Goal: Task Accomplishment & Management: Complete application form

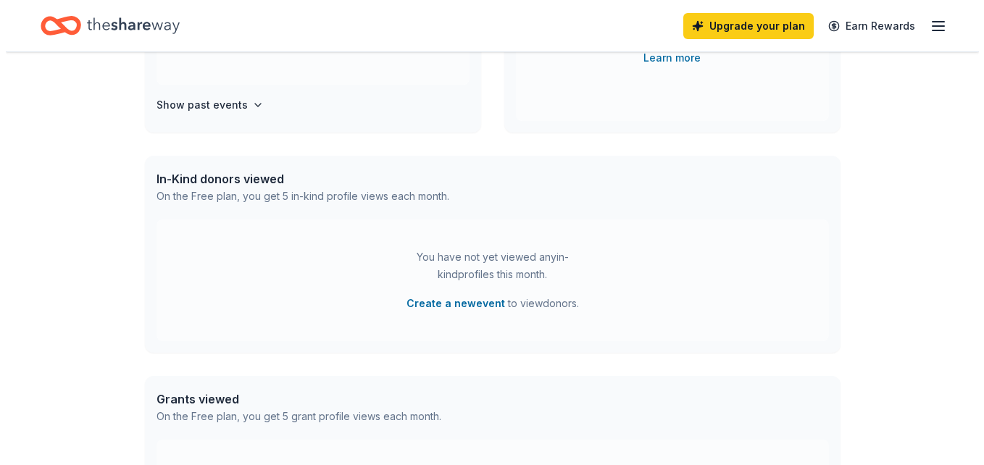
scroll to position [290, 0]
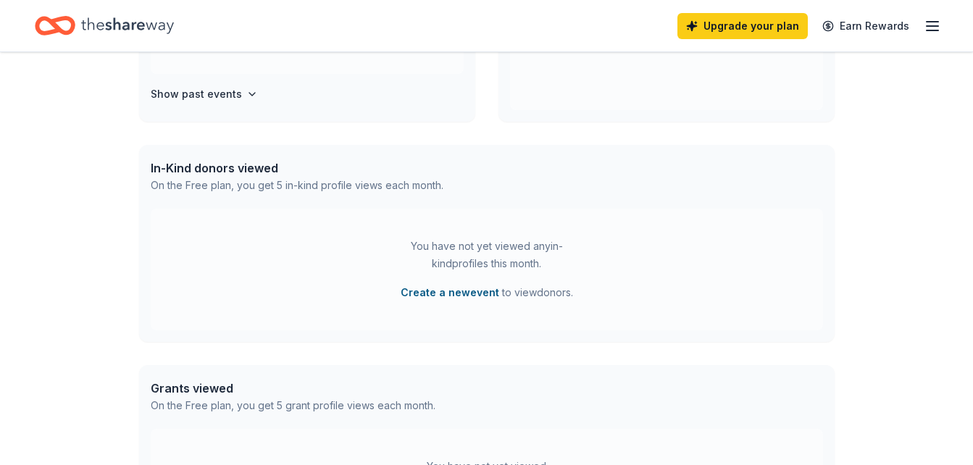
click at [486, 293] on button "Create a new event" at bounding box center [450, 292] width 99 height 17
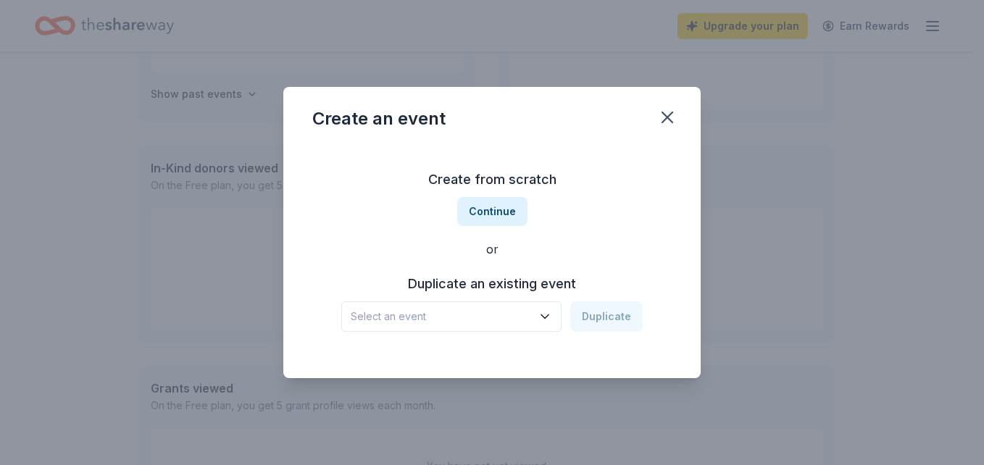
click at [546, 312] on icon "button" at bounding box center [545, 316] width 14 height 14
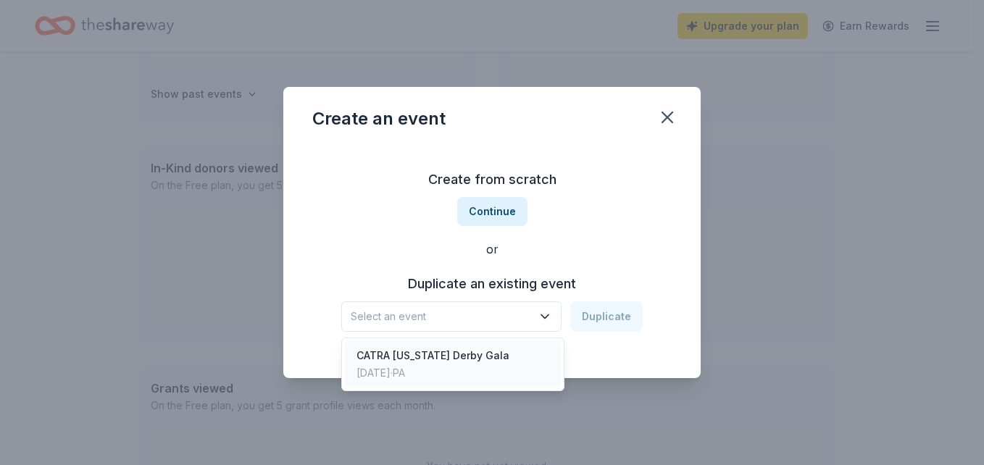
click at [462, 357] on div "CATRA [US_STATE] Derby Gala" at bounding box center [433, 355] width 153 height 17
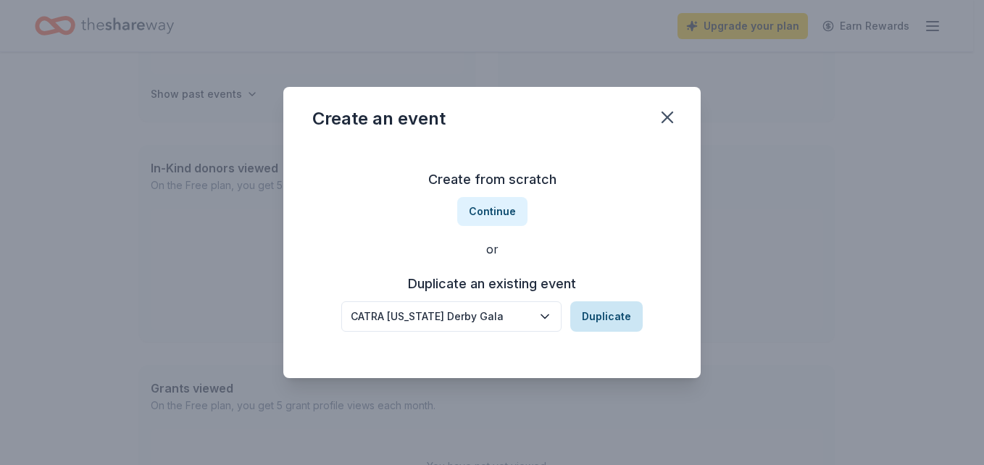
click at [616, 316] on button "Duplicate" at bounding box center [606, 316] width 72 height 30
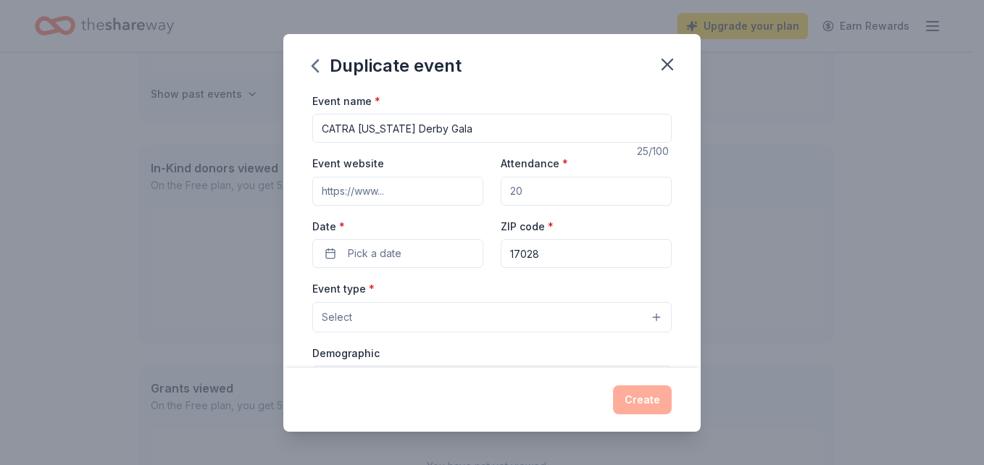
click at [532, 188] on input "Attendance *" at bounding box center [586, 191] width 171 height 29
type input "200"
click at [394, 252] on span "Pick a date" at bounding box center [375, 253] width 54 height 17
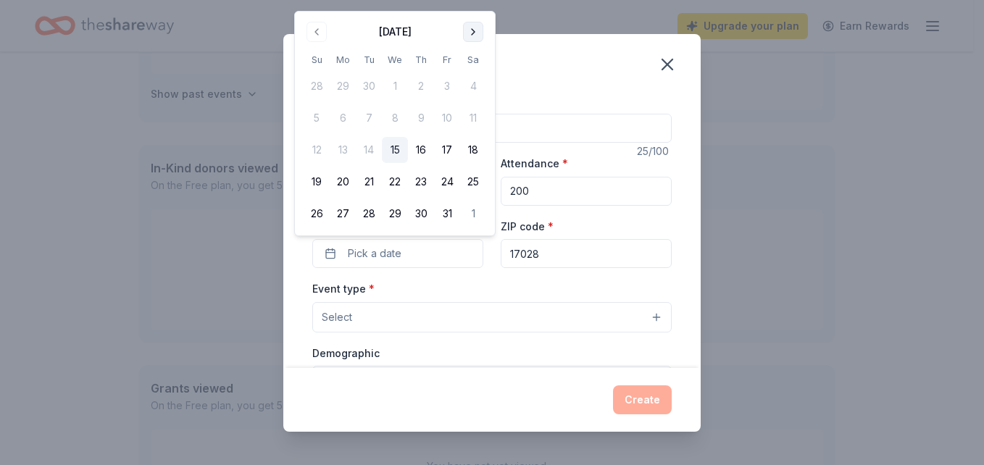
click at [477, 28] on button "Go to next month" at bounding box center [473, 32] width 20 height 20
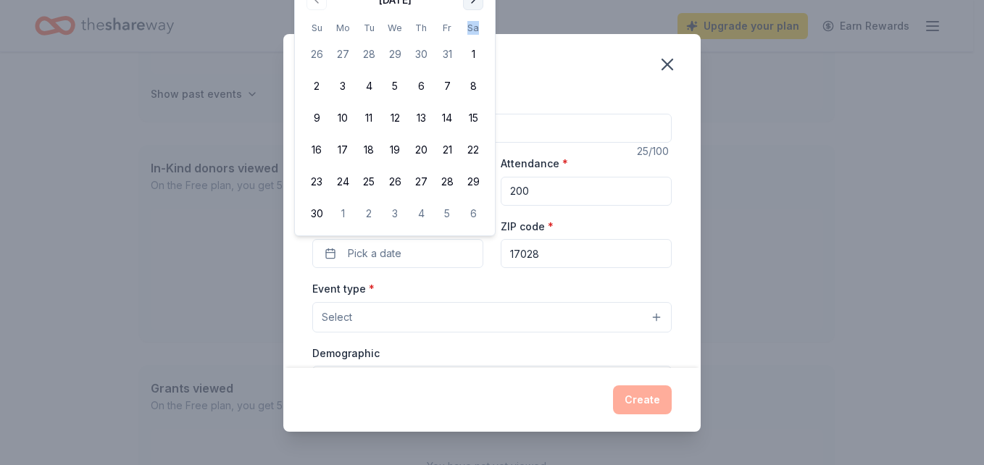
click at [476, 28] on th "Sa" at bounding box center [473, 27] width 26 height 15
click at [474, 3] on button "Go to next month" at bounding box center [473, 0] width 20 height 20
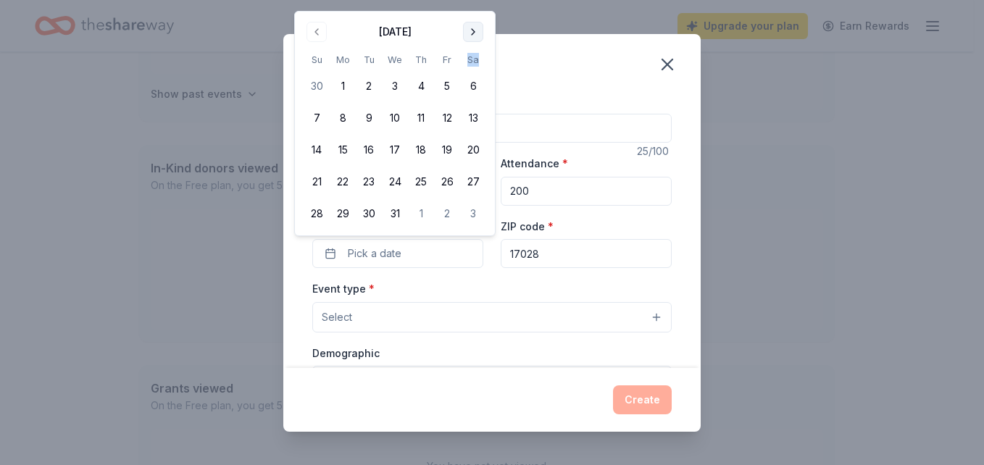
click at [475, 30] on button "Go to next month" at bounding box center [473, 32] width 20 height 20
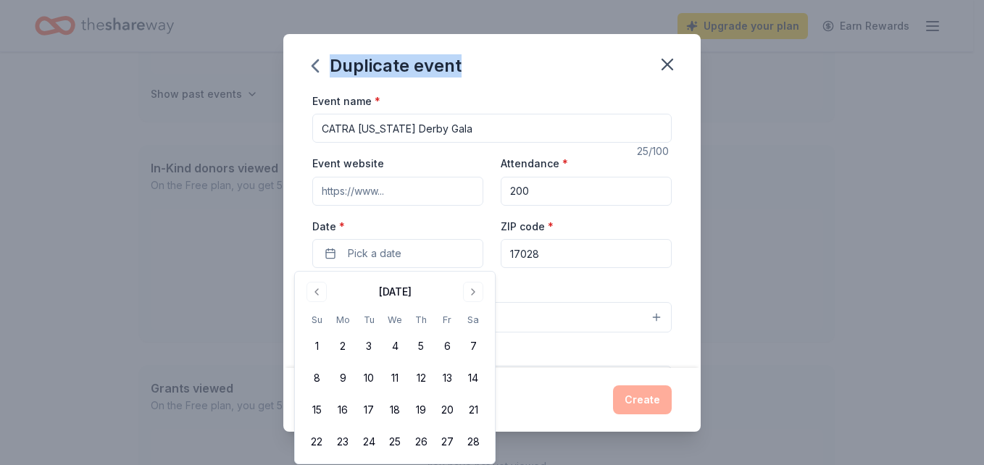
click at [475, 30] on div "Duplicate event Event name * CATRA Kentucky Derby Gala 25 /100 Event website At…" at bounding box center [492, 232] width 984 height 465
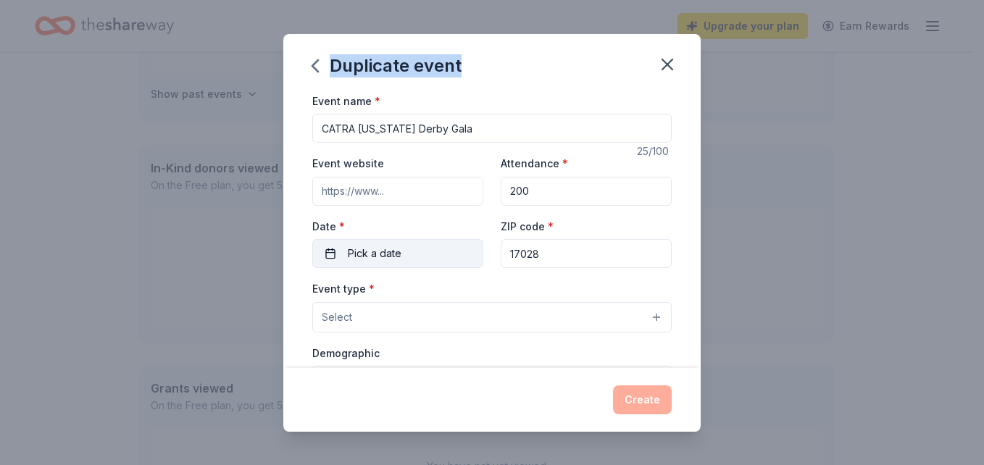
click at [412, 257] on button "Pick a date" at bounding box center [397, 253] width 171 height 29
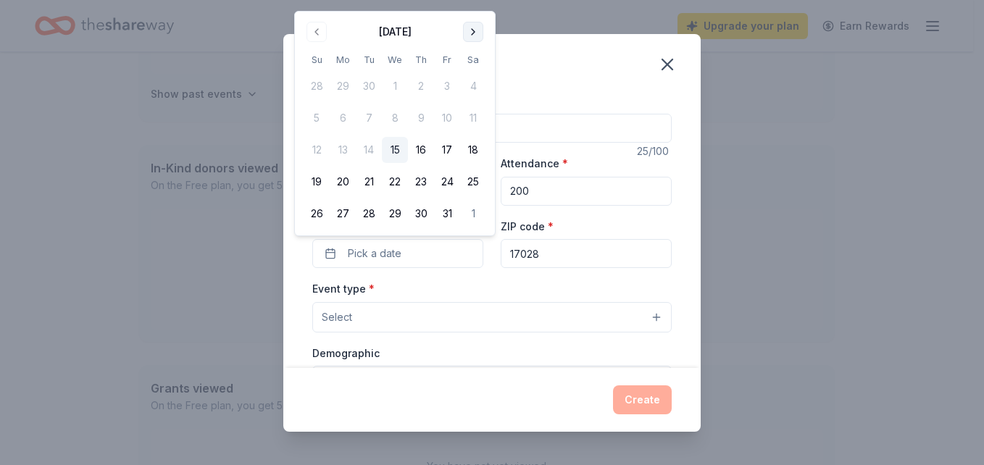
click at [470, 31] on button "Go to next month" at bounding box center [473, 32] width 20 height 20
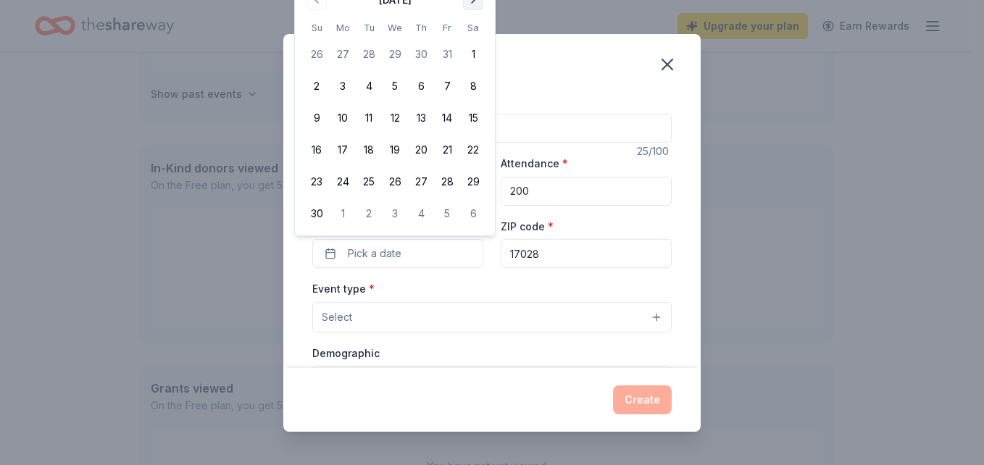
click at [473, 2] on button "Go to next month" at bounding box center [473, 0] width 20 height 20
click at [473, 33] on button "Go to next month" at bounding box center [473, 32] width 20 height 20
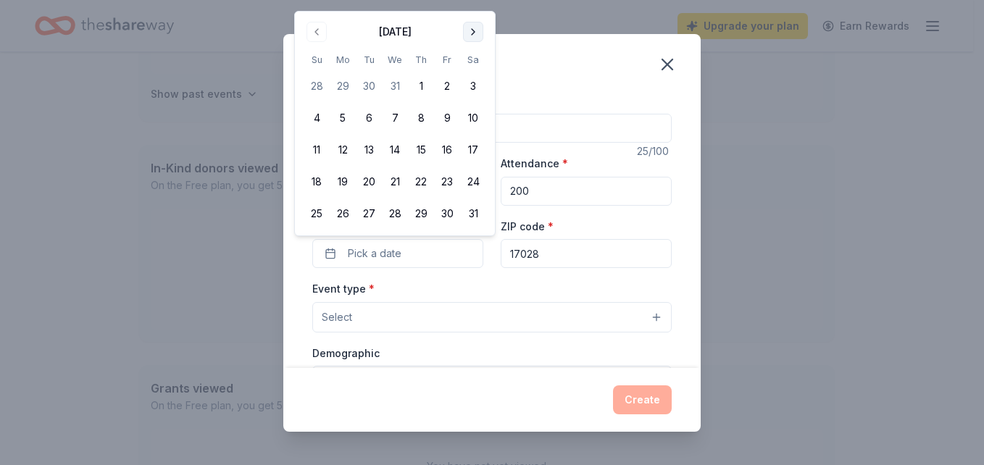
click at [474, 33] on button "Go to next month" at bounding box center [473, 32] width 20 height 20
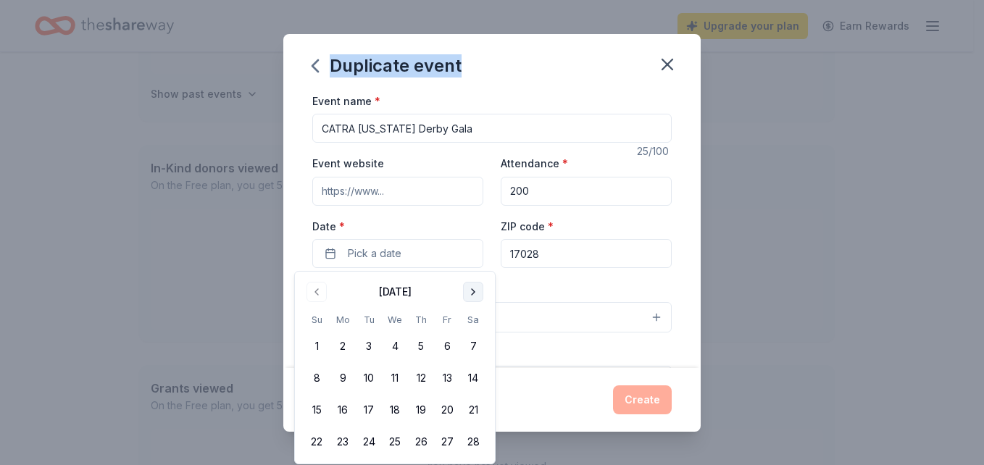
click at [471, 295] on button "Go to next month" at bounding box center [473, 292] width 20 height 20
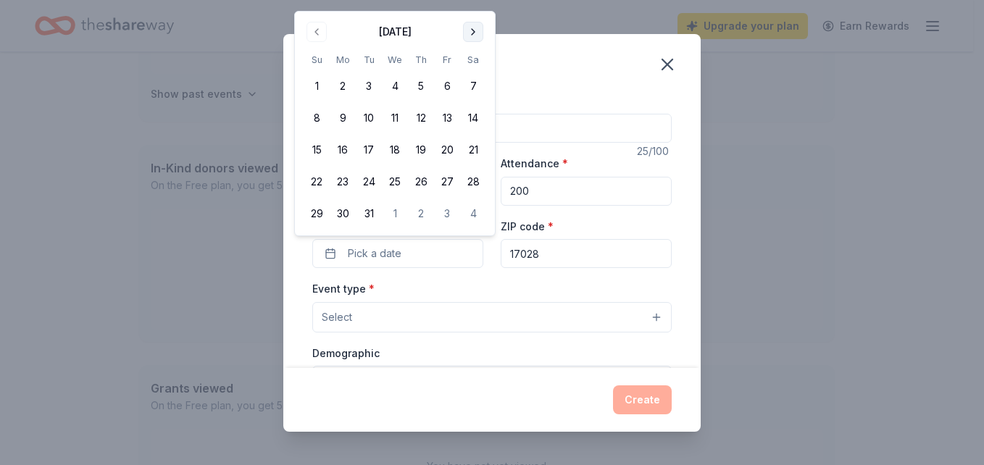
click at [470, 32] on button "Go to next month" at bounding box center [473, 32] width 20 height 20
click at [471, 32] on button "Go to next month" at bounding box center [473, 32] width 20 height 20
click at [446, 54] on button "1" at bounding box center [447, 54] width 26 height 26
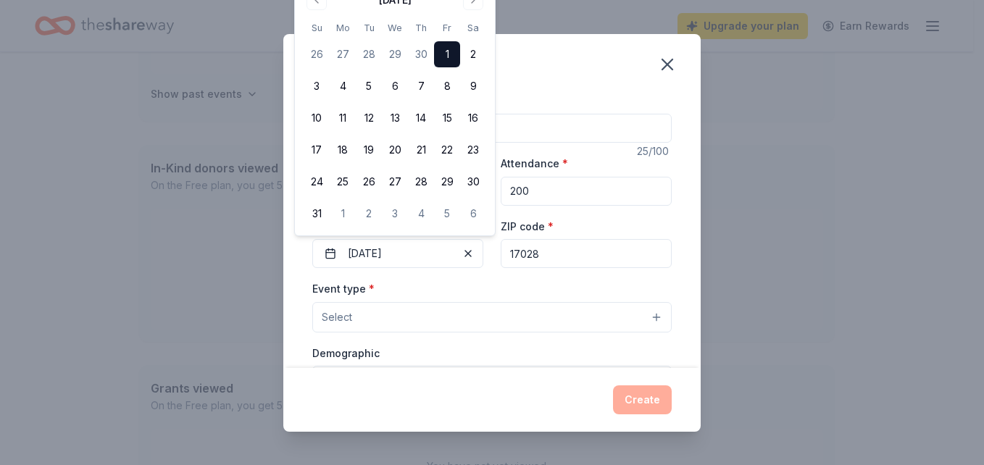
drag, startPoint x: 538, startPoint y: 254, endPoint x: 346, endPoint y: 288, distance: 195.8
click at [417, 286] on div "Event name * CATRA Kentucky Derby Gala 25 /100 Event website Attendance * 200 D…" at bounding box center [491, 427] width 359 height 670
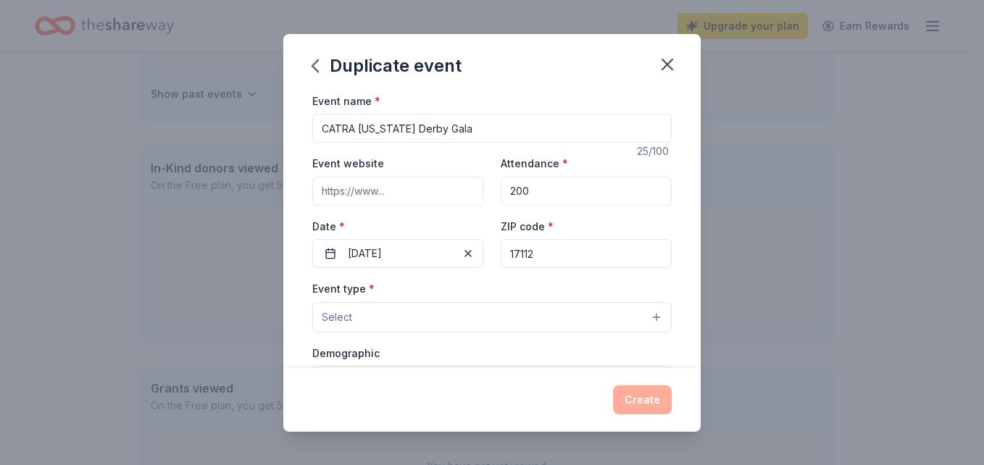
type input "17112"
click at [490, 46] on div "Duplicate event" at bounding box center [491, 63] width 417 height 58
click at [351, 317] on span "Select" at bounding box center [337, 317] width 30 height 17
click at [646, 319] on button "Select" at bounding box center [491, 317] width 359 height 30
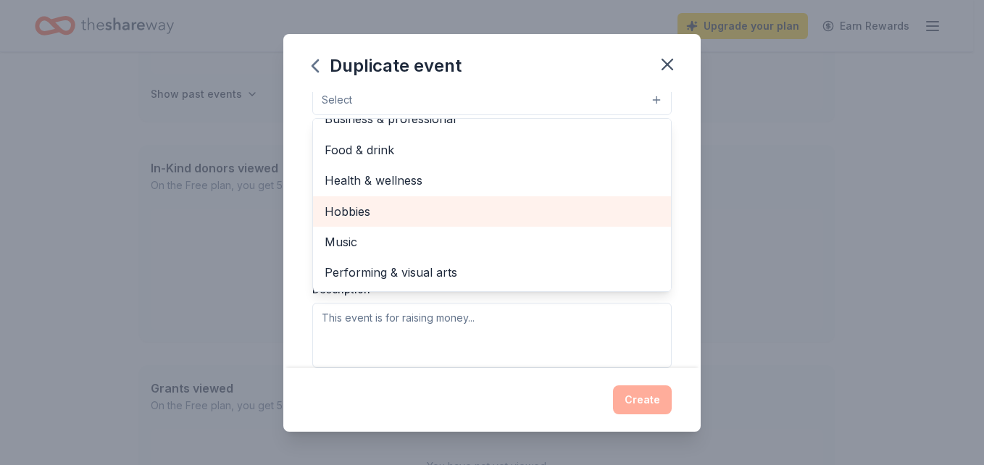
scroll to position [0, 0]
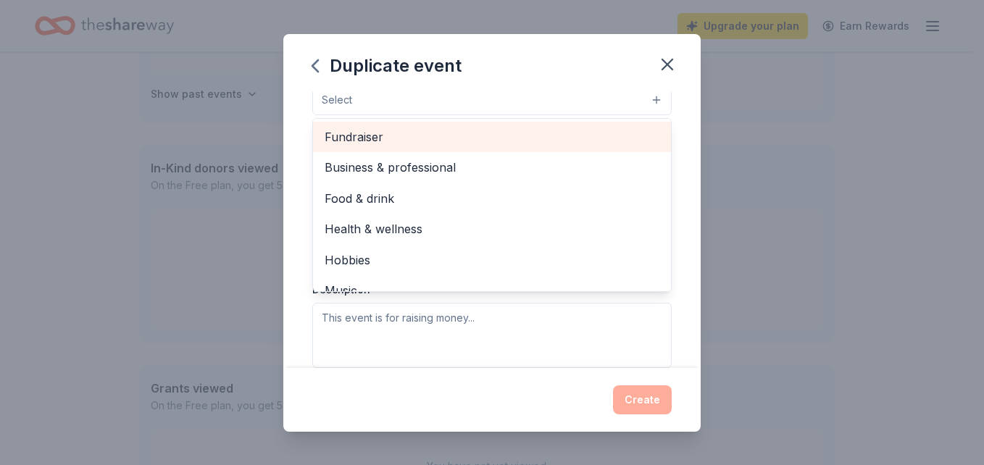
click at [373, 136] on span "Fundraiser" at bounding box center [492, 137] width 335 height 19
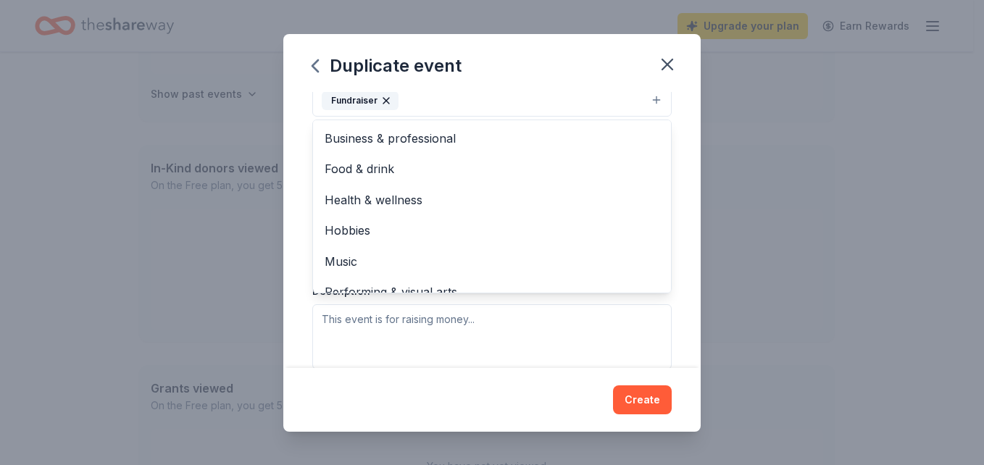
click at [515, 55] on div "Duplicate event Event name * CATRA Kentucky Derby Gala 25 /100 Event website At…" at bounding box center [491, 233] width 417 height 398
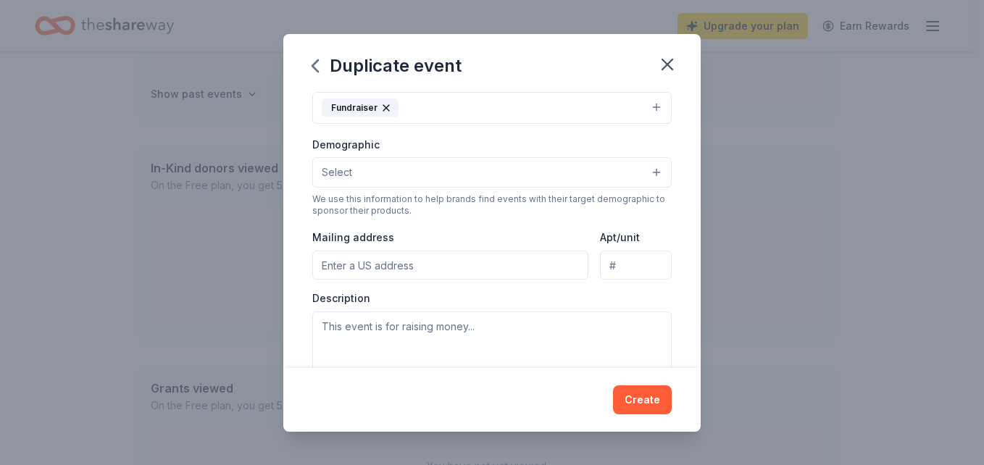
click at [641, 173] on button "Select" at bounding box center [491, 172] width 359 height 30
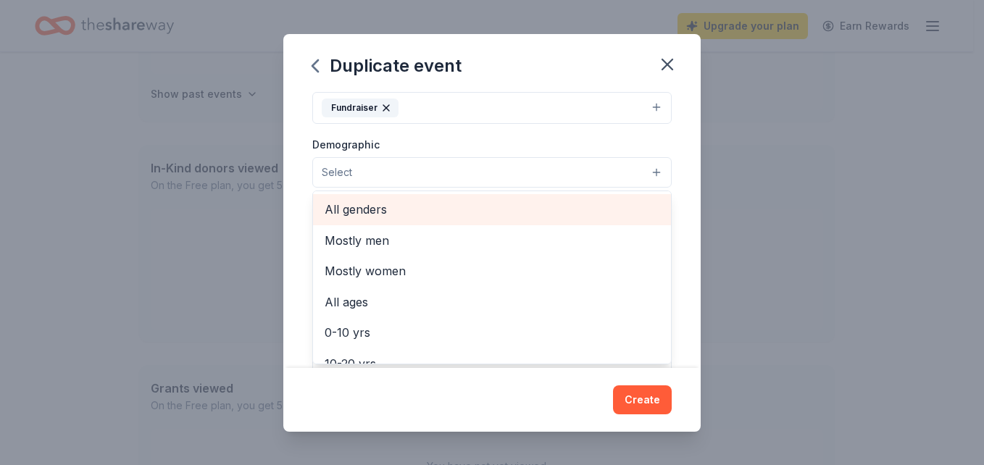
click at [382, 211] on span "All genders" at bounding box center [492, 209] width 335 height 19
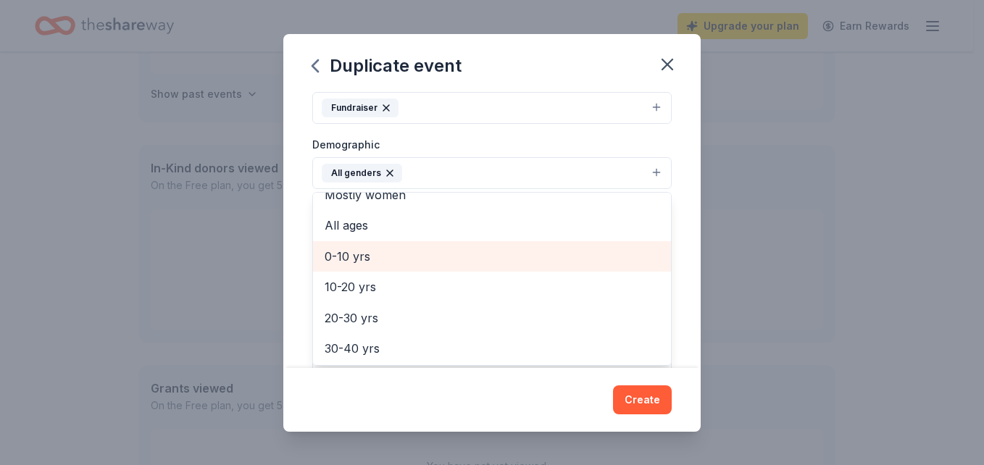
scroll to position [72, 0]
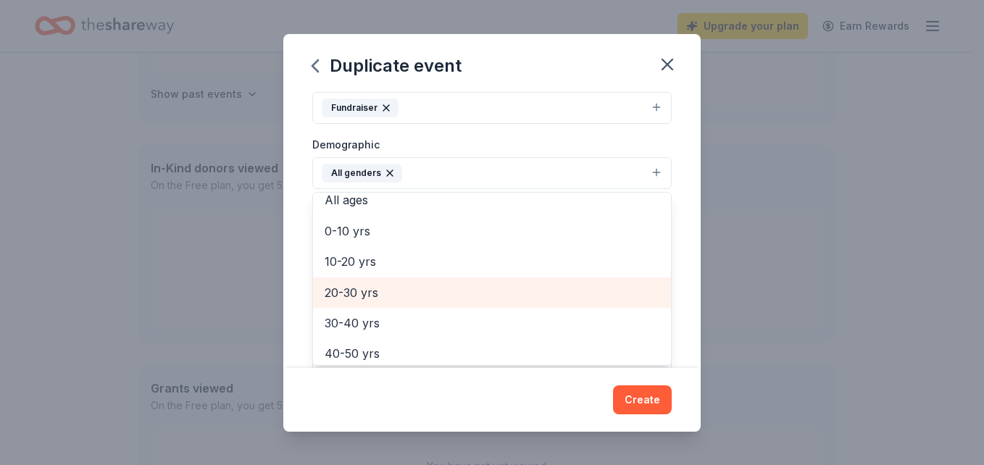
click at [375, 288] on span "20-30 yrs" at bounding box center [492, 292] width 335 height 19
click at [371, 293] on span "30-40 yrs" at bounding box center [492, 292] width 335 height 19
click at [374, 297] on span "40-50 yrs" at bounding box center [492, 292] width 335 height 19
click at [367, 302] on span "50-60 yrs" at bounding box center [492, 292] width 335 height 19
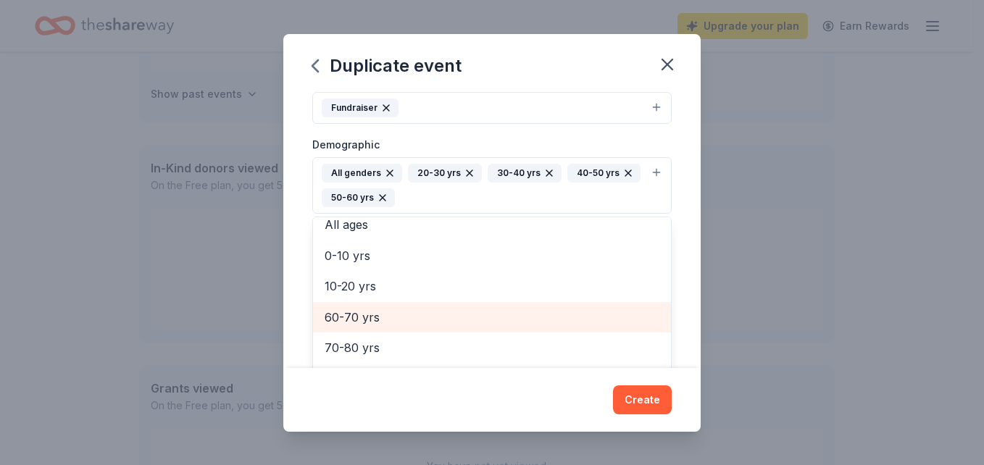
click at [367, 317] on span "60-70 yrs" at bounding box center [492, 317] width 335 height 19
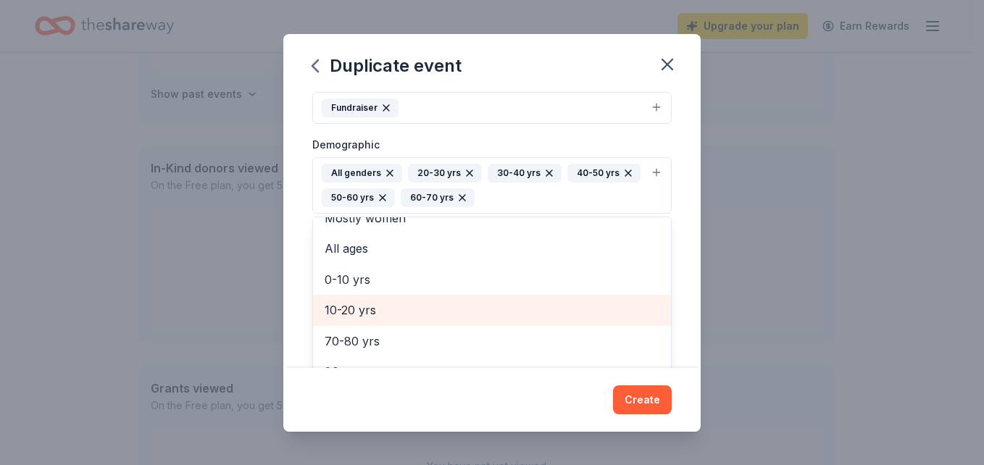
scroll to position [49, 0]
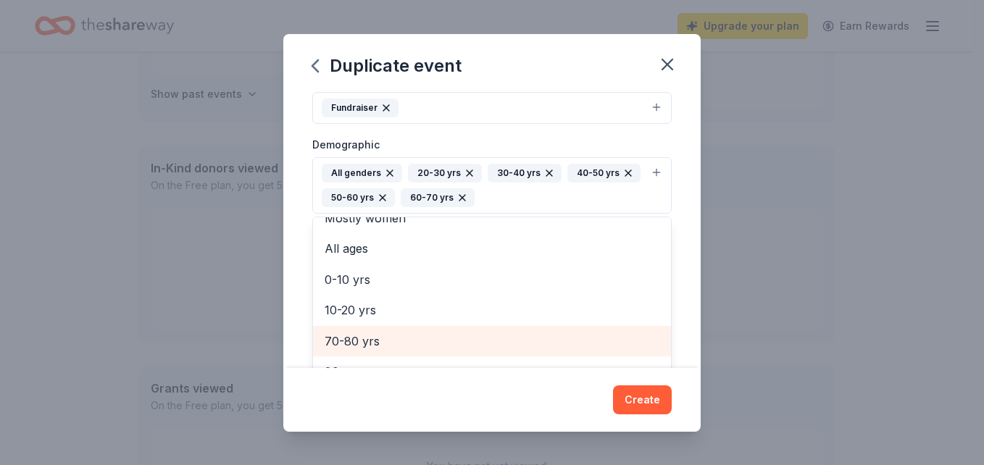
click at [370, 341] on span "70-80 yrs" at bounding box center [492, 341] width 335 height 19
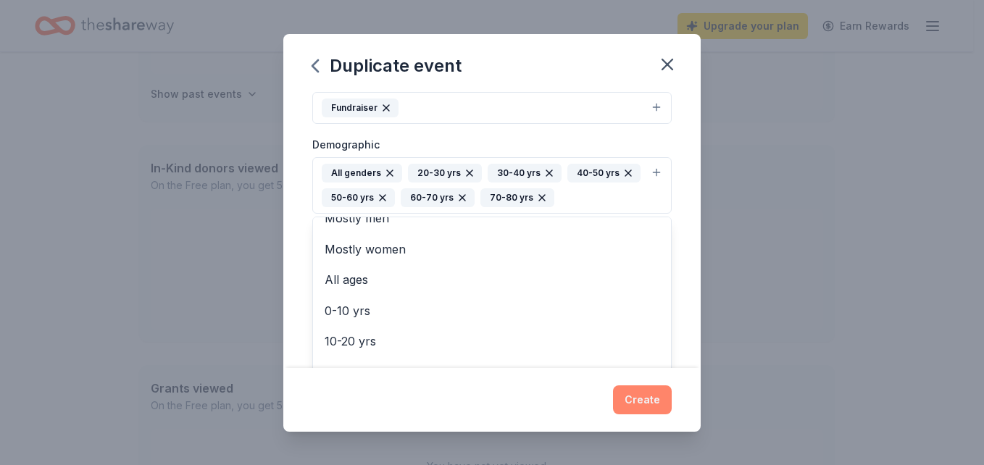
click at [646, 401] on div "Duplicate event Event name * CATRA Kentucky Derby Gala 25 /100 Event website At…" at bounding box center [491, 233] width 417 height 398
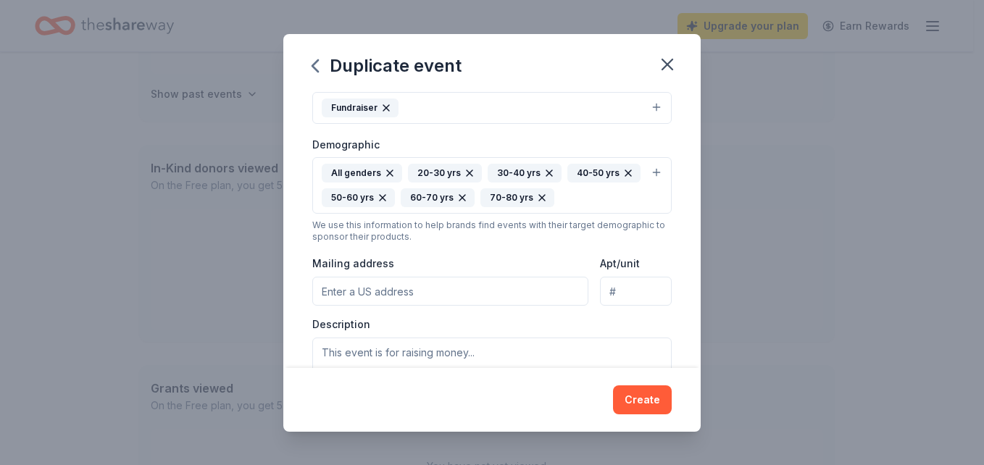
click at [395, 291] on input "Mailing address" at bounding box center [450, 291] width 276 height 29
type input "PO Box 6054, Harrisburg, PA 17112"
click at [507, 353] on textarea at bounding box center [491, 370] width 359 height 65
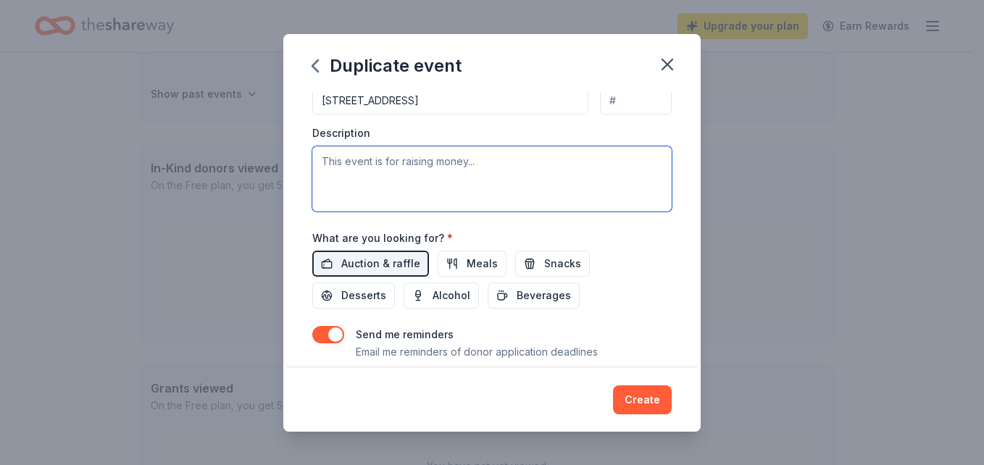
scroll to position [428, 0]
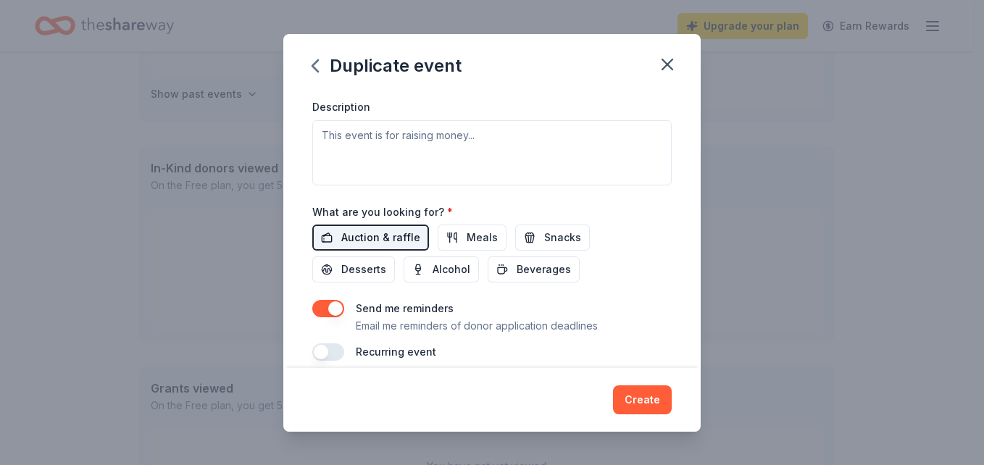
click at [384, 238] on span "Auction & raffle" at bounding box center [380, 237] width 79 height 17
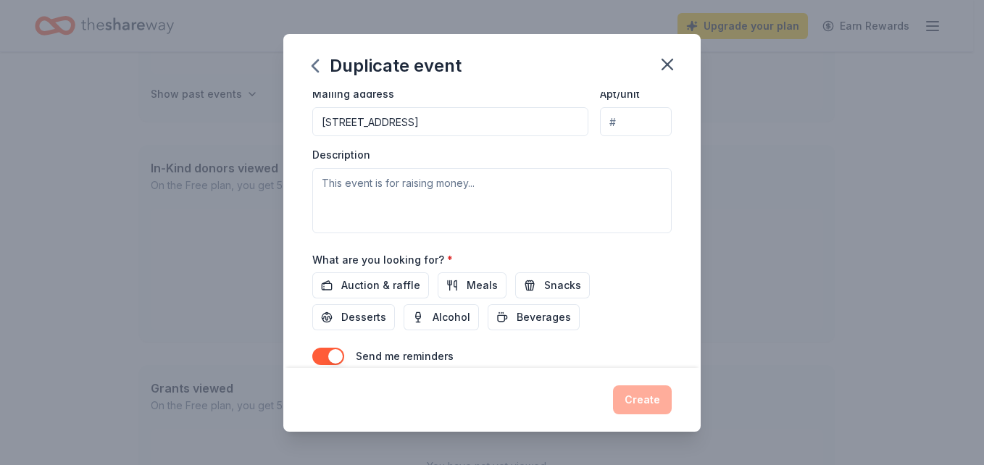
scroll to position [355, 0]
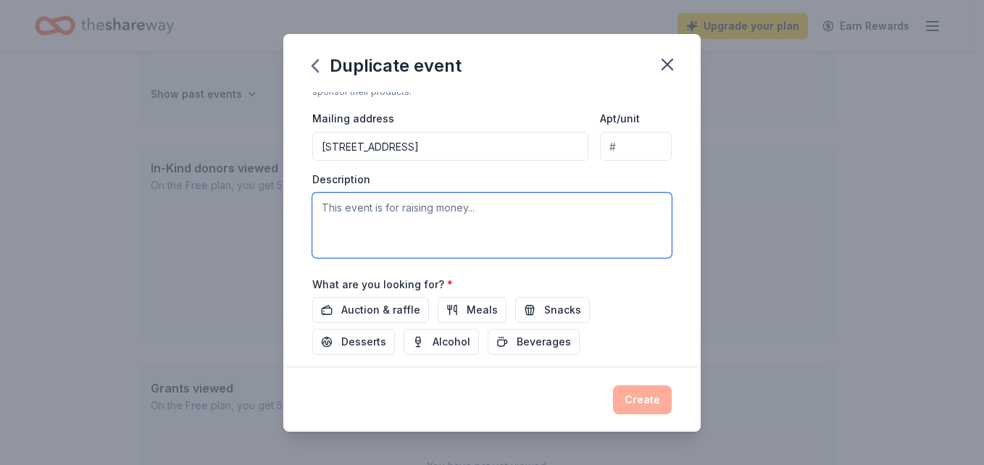
click at [333, 210] on textarea at bounding box center [491, 225] width 359 height 65
paste textarea "🎉 Join Us for the 4th Annual Kentucky Derby Gala! 🎉 Benefiting the Capital Area…"
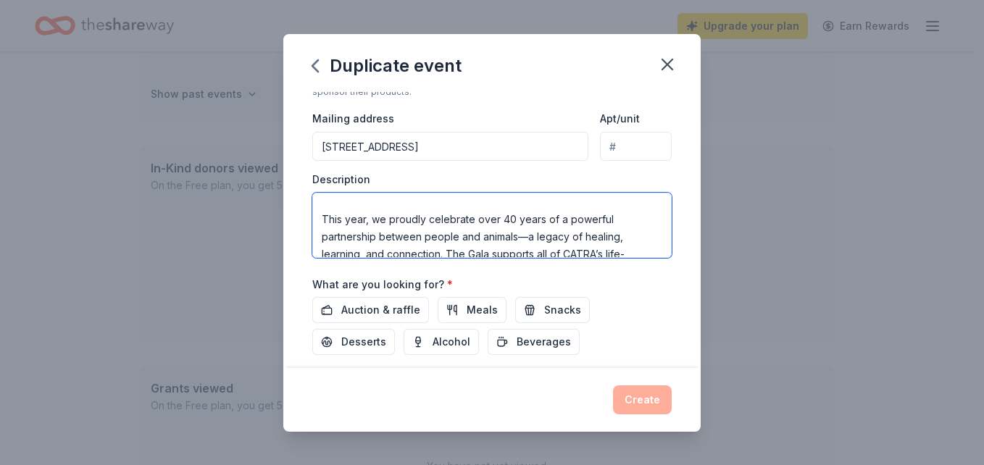
scroll to position [0, 0]
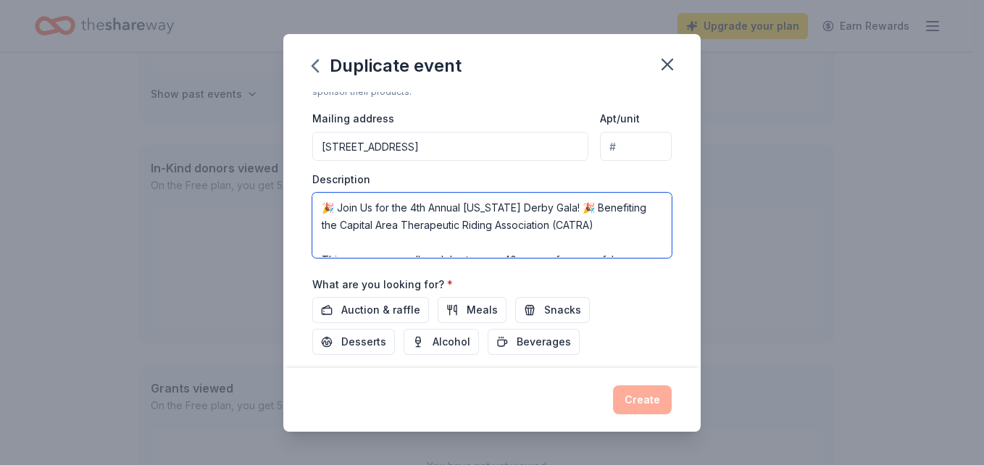
click at [336, 207] on textarea "🎉 Join Us for the 4th Annual Kentucky Derby Gala! 🎉 Benefiting the Capital Area…" at bounding box center [491, 225] width 359 height 65
drag, startPoint x: 321, startPoint y: 209, endPoint x: 330, endPoint y: 204, distance: 9.7
click at [323, 208] on textarea "🎉Join Us for the 4th Annual Kentucky Derby Gala! 🎉 Benefiting the Capital Area …" at bounding box center [491, 225] width 359 height 65
click at [558, 208] on textarea "Join Us for the 4th Annual Kentucky Derby Gala! 🎉 Benefiting the Capital Area T…" at bounding box center [491, 225] width 359 height 65
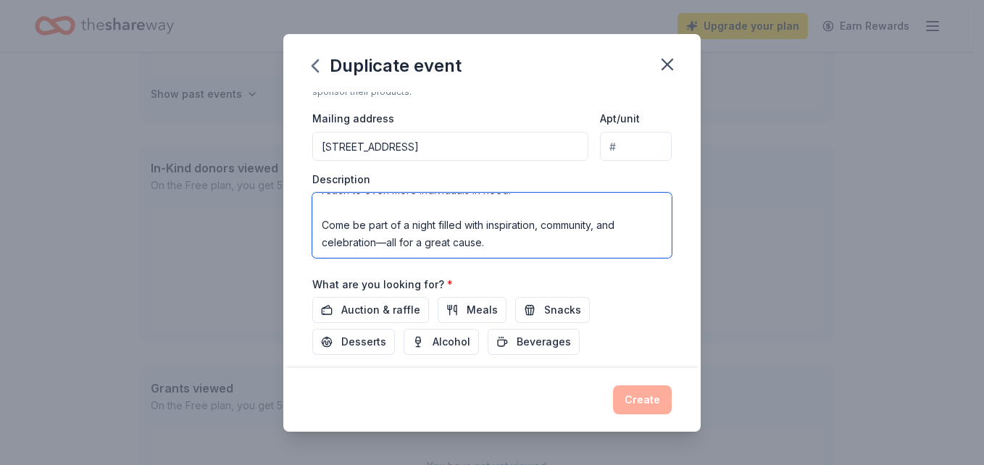
scroll to position [428, 0]
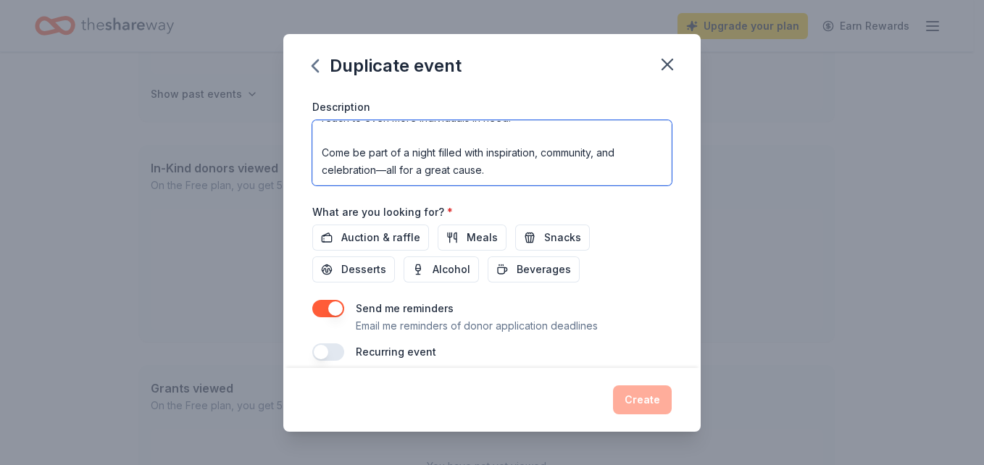
type textarea "Join Us for the 4th Annual Kentucky Derby Gala! Benefiting the Capital Area The…"
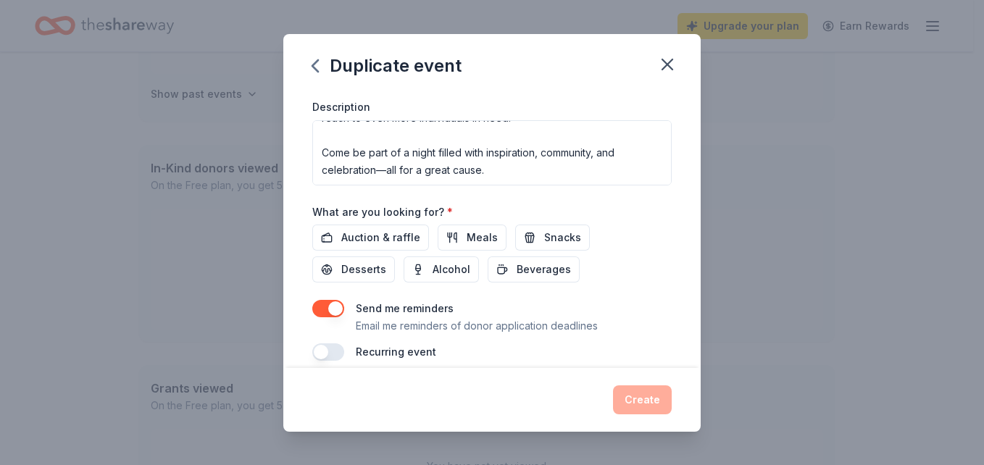
click at [602, 204] on div "What are you looking for? * Auction & raffle Meals Snacks Desserts Alcohol Beve…" at bounding box center [491, 243] width 359 height 80
click at [501, 196] on div "Event name * CATRA Kentucky Derby Gala 25 /100 Event website Attendance * 200 D…" at bounding box center [491, 12] width 359 height 697
click at [331, 352] on button "button" at bounding box center [328, 352] width 32 height 17
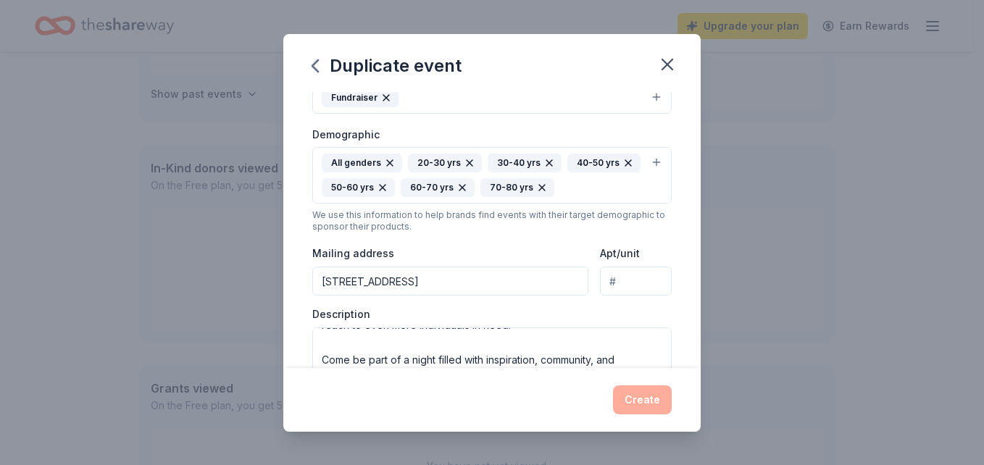
scroll to position [0, 0]
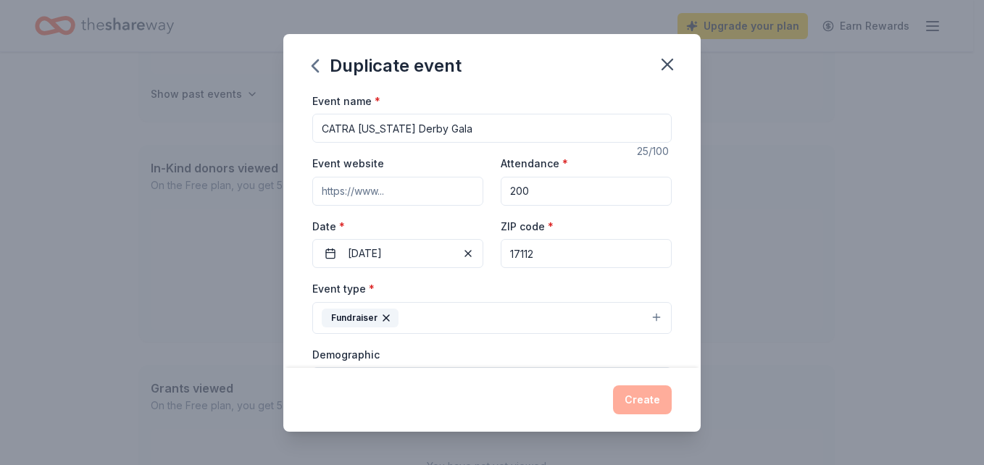
click at [394, 190] on input "Event website" at bounding box center [397, 191] width 171 height 29
drag, startPoint x: 409, startPoint y: 191, endPoint x: 318, endPoint y: 196, distance: 90.7
click at [318, 196] on input "https://catra.net/" at bounding box center [397, 191] width 171 height 29
paste input "kentucky-derby-gala/"
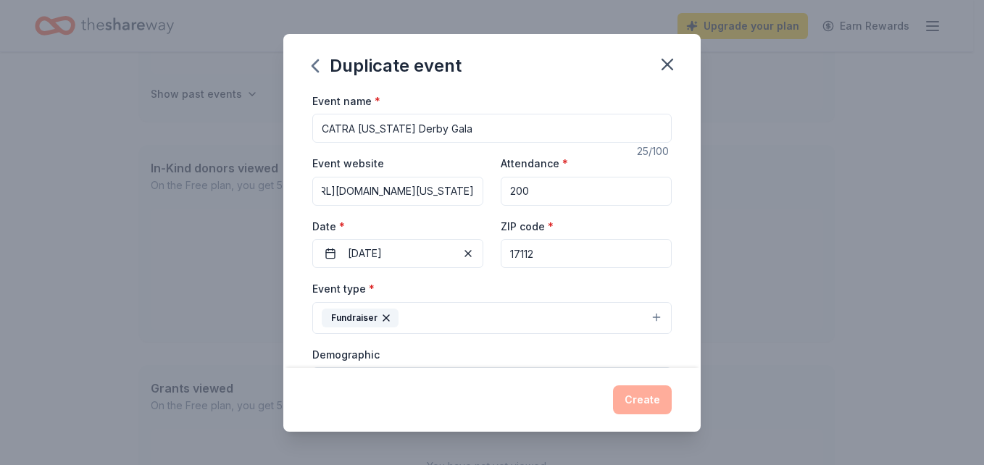
type input "https://catra.net/kentucky-derby-gala/"
click at [545, 80] on div "Duplicate event" at bounding box center [491, 63] width 417 height 58
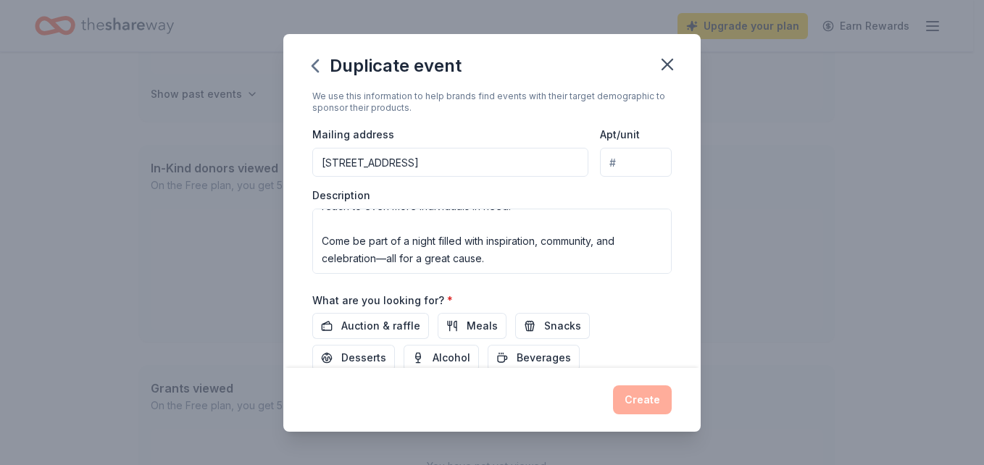
scroll to position [362, 0]
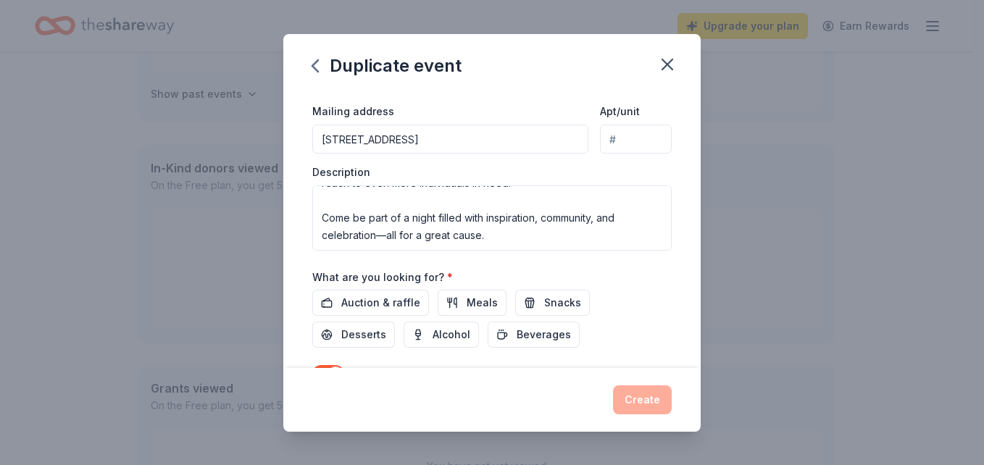
click at [467, 170] on div "Description Join Us for the 4th Annual Kentucky Derby Gala! Benefiting the Capi…" at bounding box center [491, 208] width 359 height 86
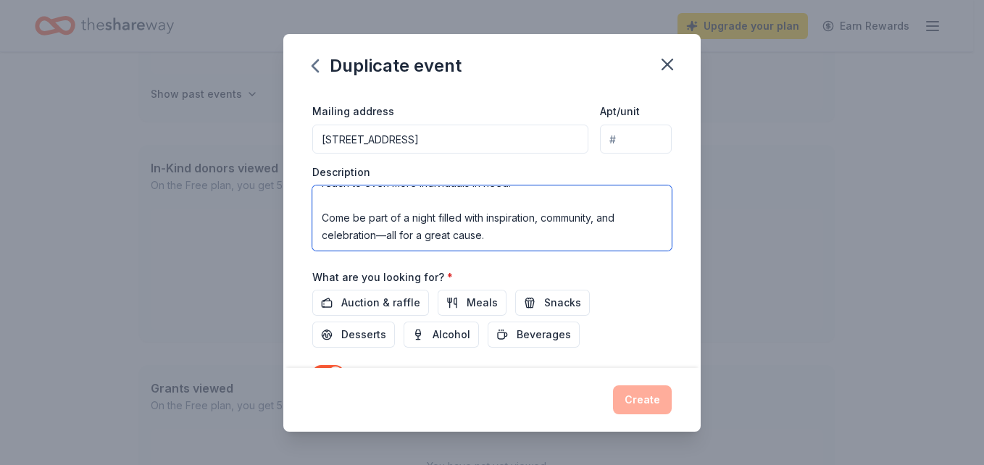
drag, startPoint x: 320, startPoint y: 220, endPoint x: 494, endPoint y: 238, distance: 174.9
click at [494, 238] on textarea "Join Us for the 4th Annual Kentucky Derby Gala! Benefiting the Capital Area The…" at bounding box center [491, 218] width 359 height 65
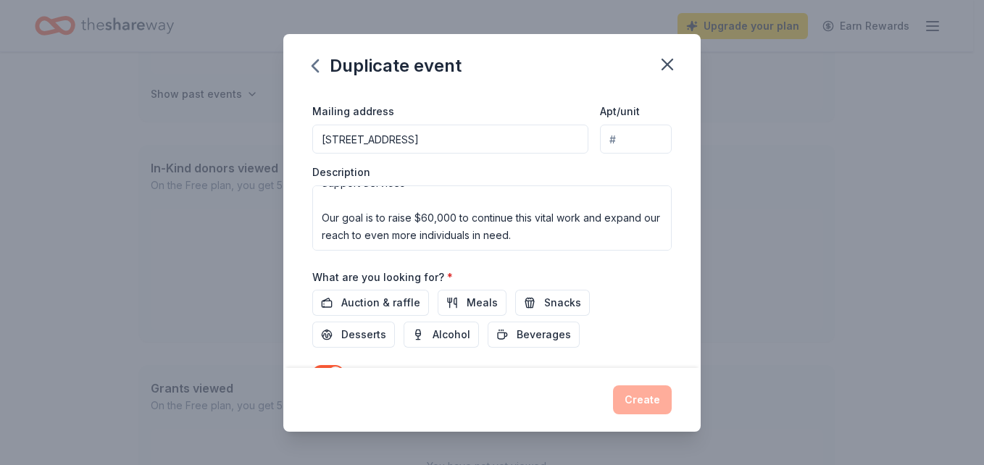
click at [586, 270] on div "What are you looking for? * Auction & raffle Meals Snacks Desserts Alcohol Beve…" at bounding box center [491, 308] width 359 height 80
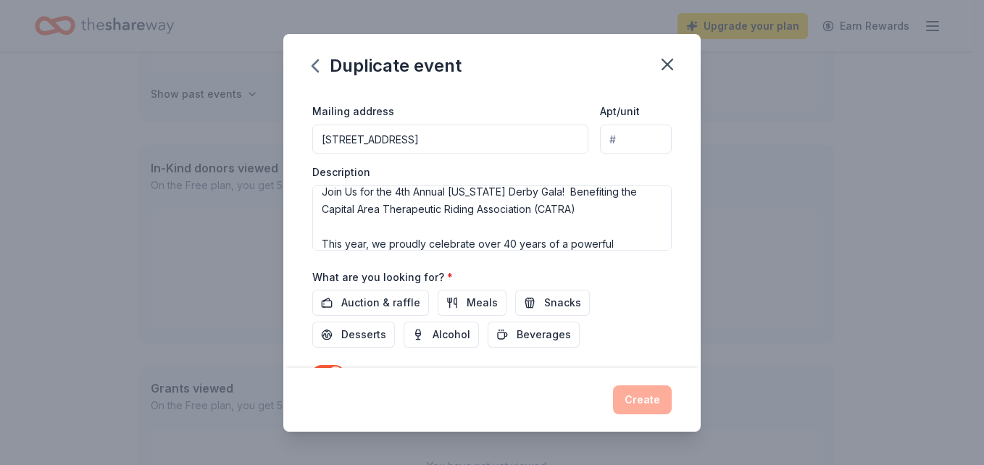
scroll to position [0, 0]
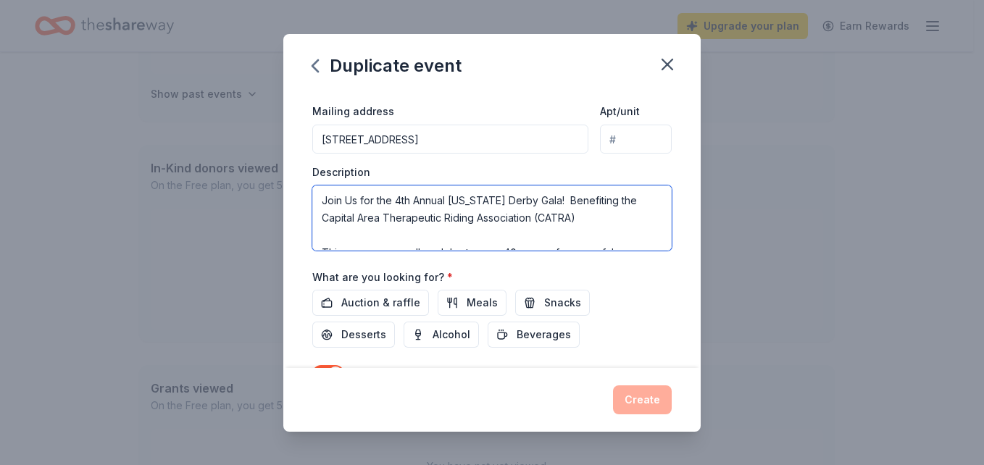
click at [596, 215] on textarea "Join Us for the 4th Annual Kentucky Derby Gala! Benefiting the Capital Area The…" at bounding box center [491, 218] width 359 height 65
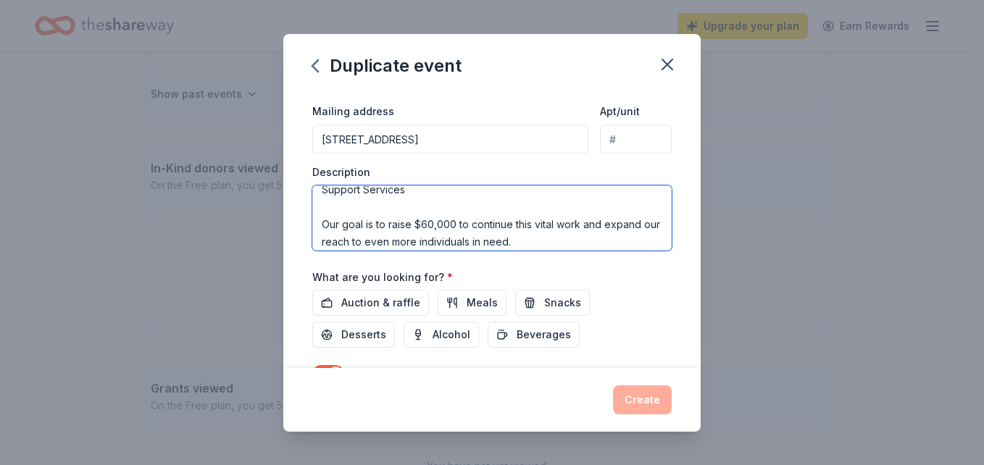
scroll to position [128, 0]
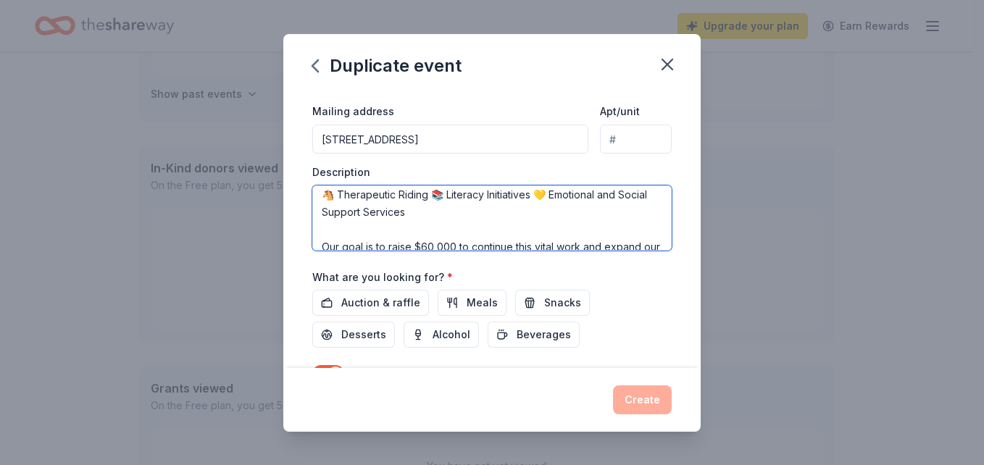
click at [323, 230] on textarea "Join Us for the 4th Annual Kentucky Derby Gala! Benefiting the Capital Area The…" at bounding box center [491, 218] width 359 height 65
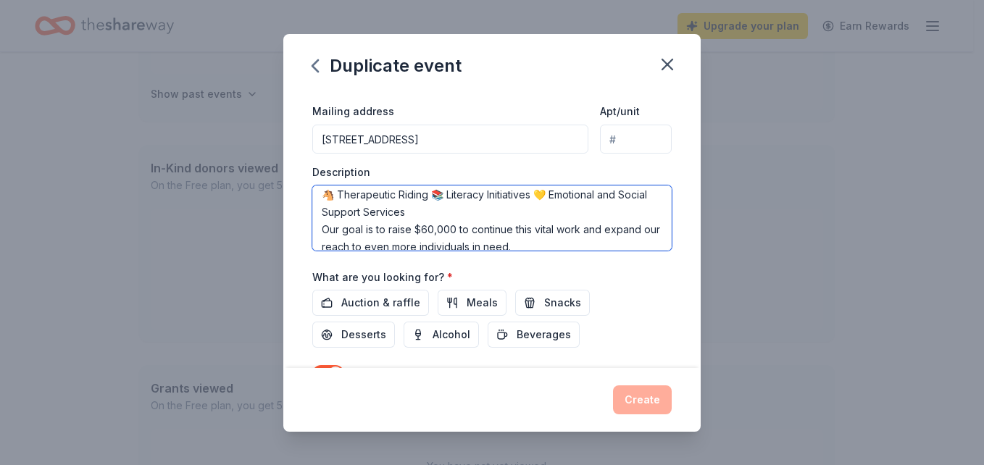
click at [325, 196] on textarea "Join Us for the 4th Annual Kentucky Derby Gala! Benefiting the Capital Area The…" at bounding box center [491, 218] width 359 height 65
click at [416, 195] on textarea "Join Us for the 4th Annual Kentucky Derby Gala! Benefiting the Capital Area The…" at bounding box center [491, 218] width 359 height 65
click at [513, 191] on textarea "Join Us for the 4th Annual Kentucky Derby Gala! Benefiting the Capital Area The…" at bounding box center [491, 218] width 359 height 65
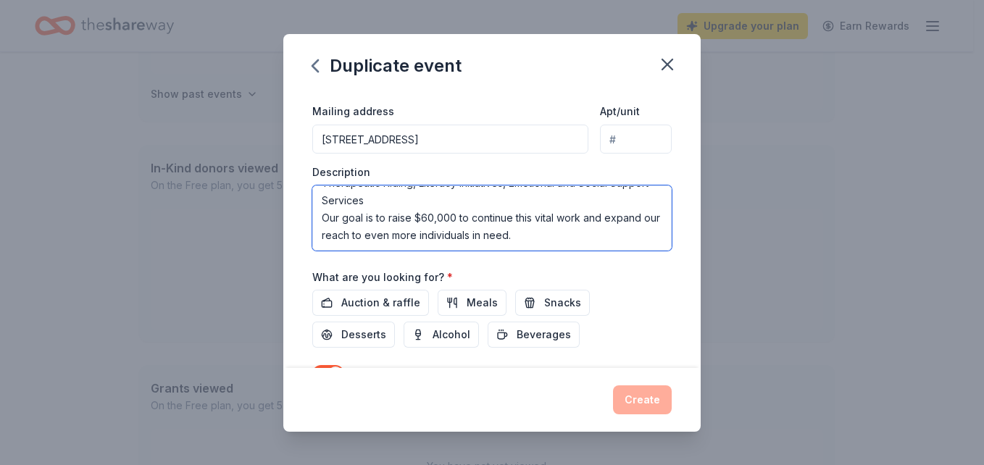
scroll to position [174, 0]
type textarea "Join Us for the 4th Annual Kentucky Derby Gala! Benefiting the Capital Area The…"
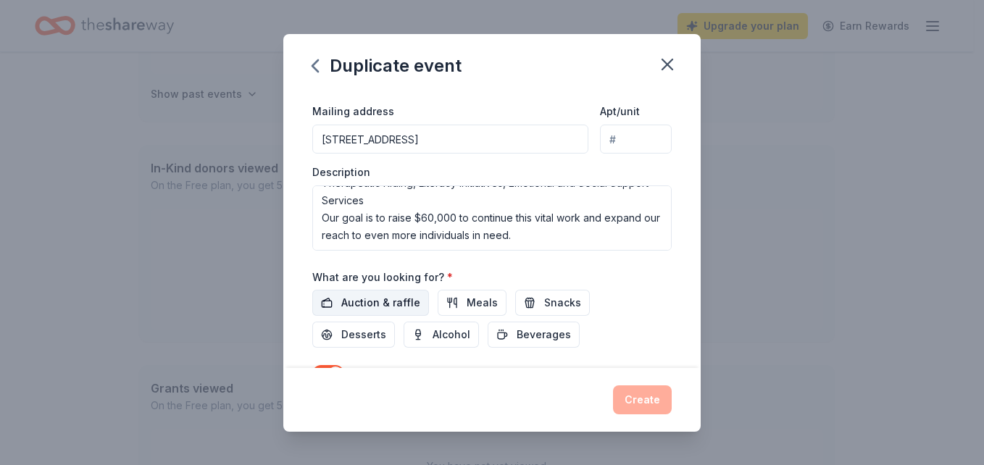
click at [379, 302] on span "Auction & raffle" at bounding box center [380, 302] width 79 height 17
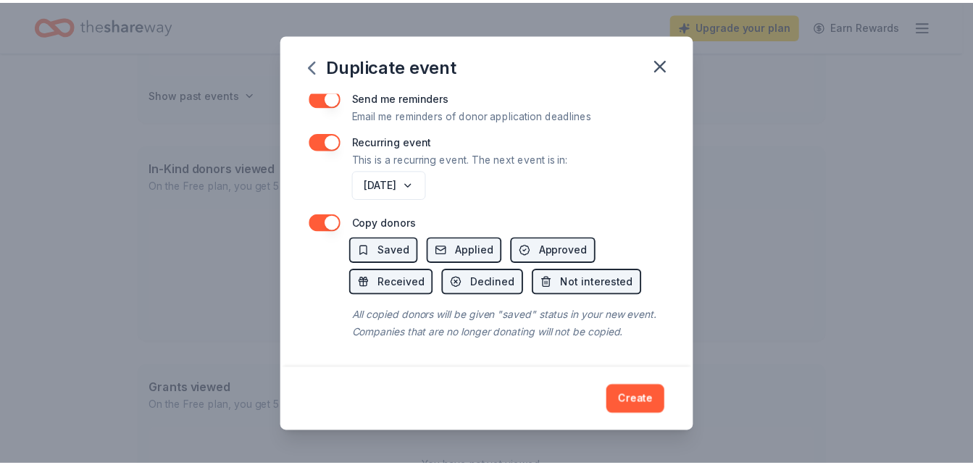
scroll to position [655, 0]
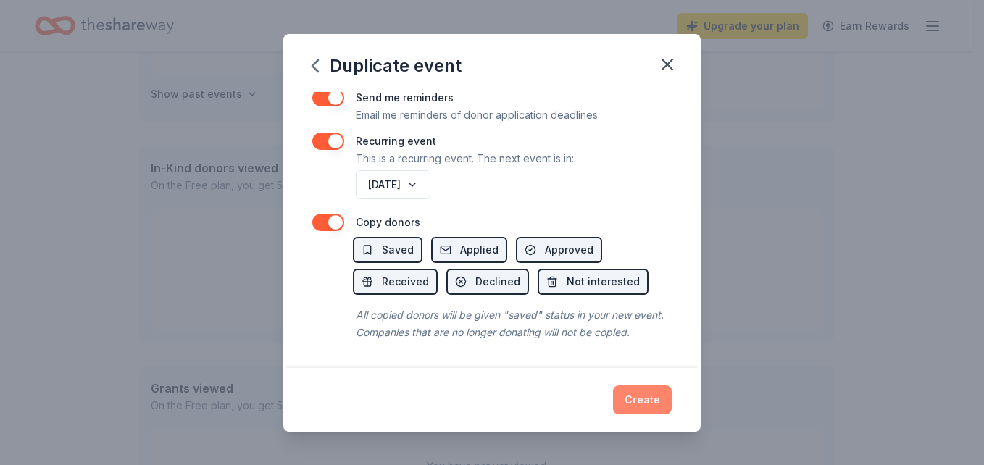
click at [634, 397] on button "Create" at bounding box center [642, 400] width 59 height 29
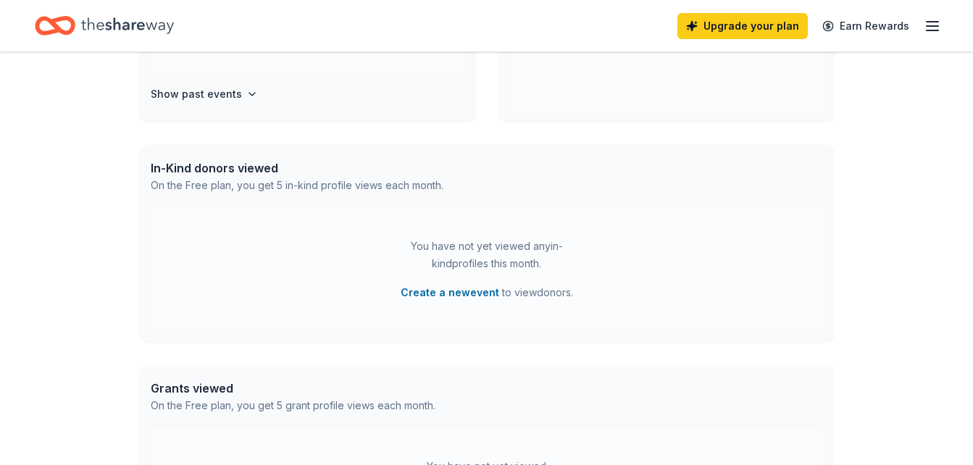
scroll to position [178, 0]
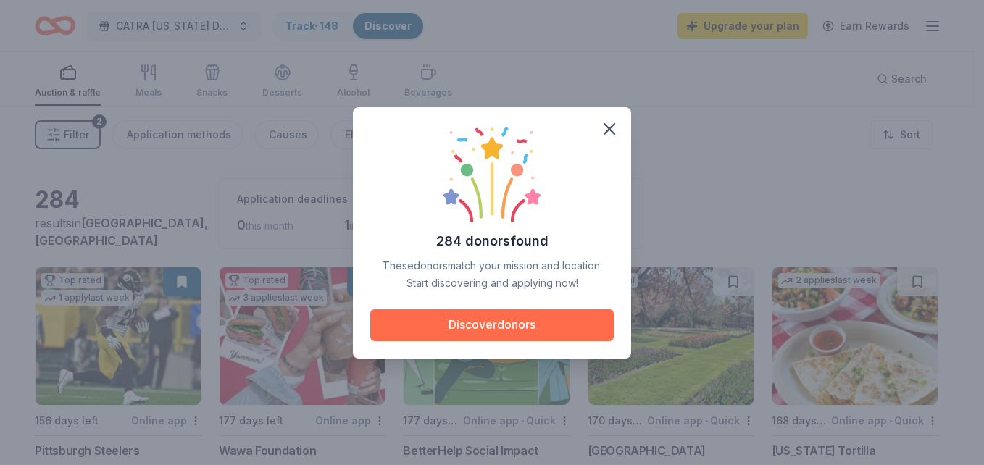
click at [498, 322] on button "Discover donors" at bounding box center [492, 325] width 244 height 32
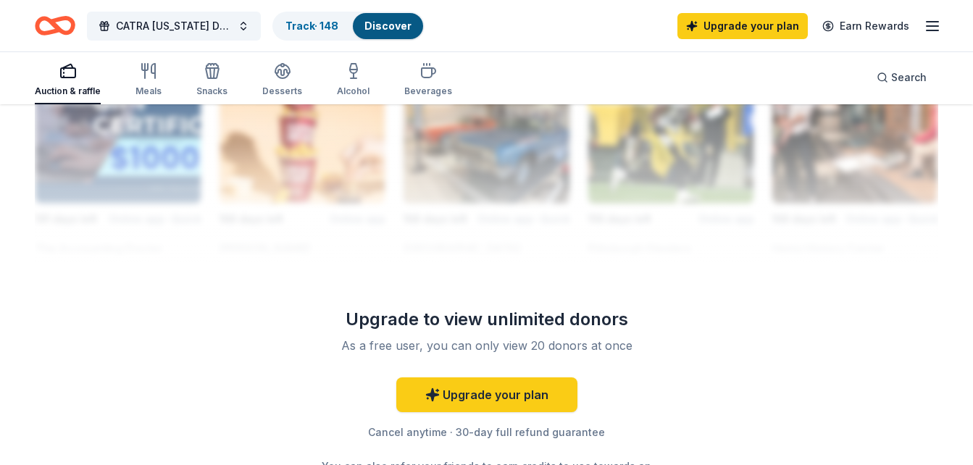
scroll to position [1449, 0]
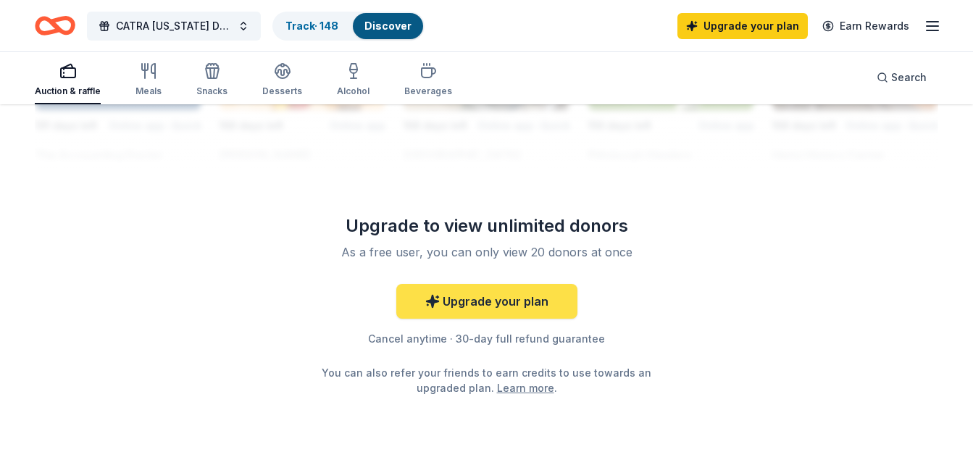
click at [490, 299] on link "Upgrade your plan" at bounding box center [486, 301] width 181 height 35
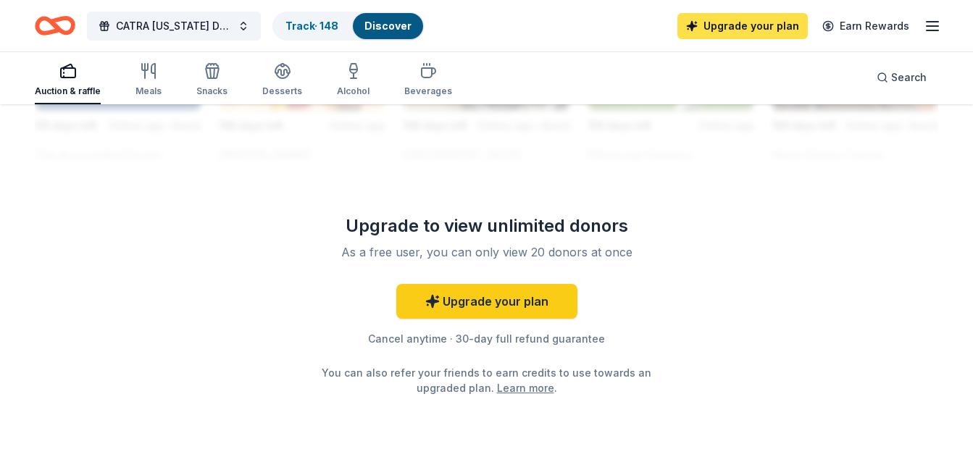
click at [753, 24] on link "Upgrade your plan" at bounding box center [743, 26] width 130 height 26
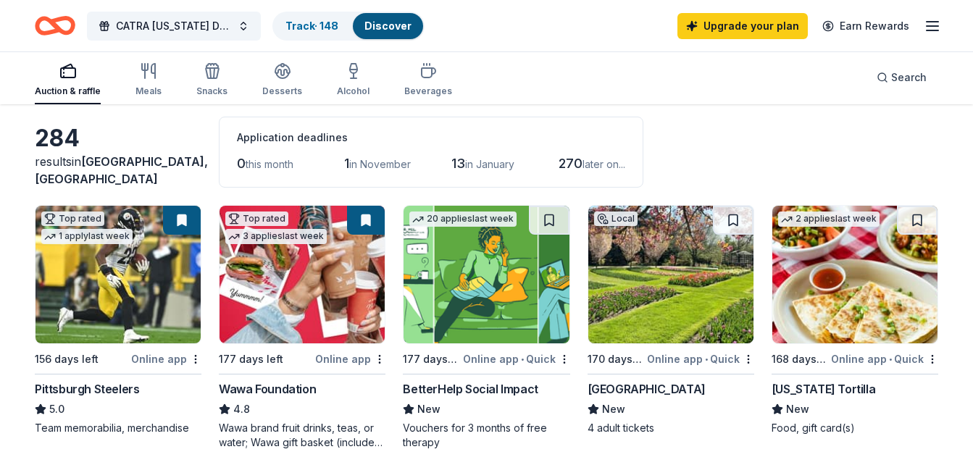
scroll to position [0, 0]
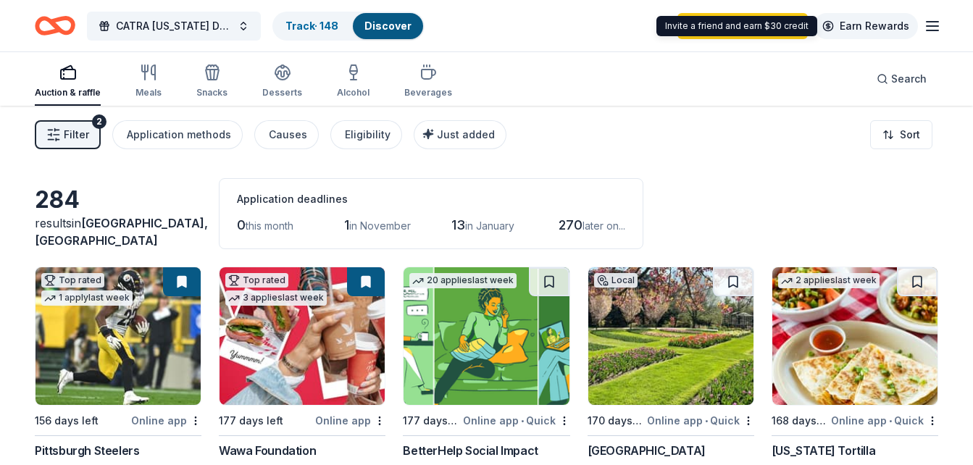
click at [879, 25] on link "Earn Rewards" at bounding box center [866, 26] width 104 height 26
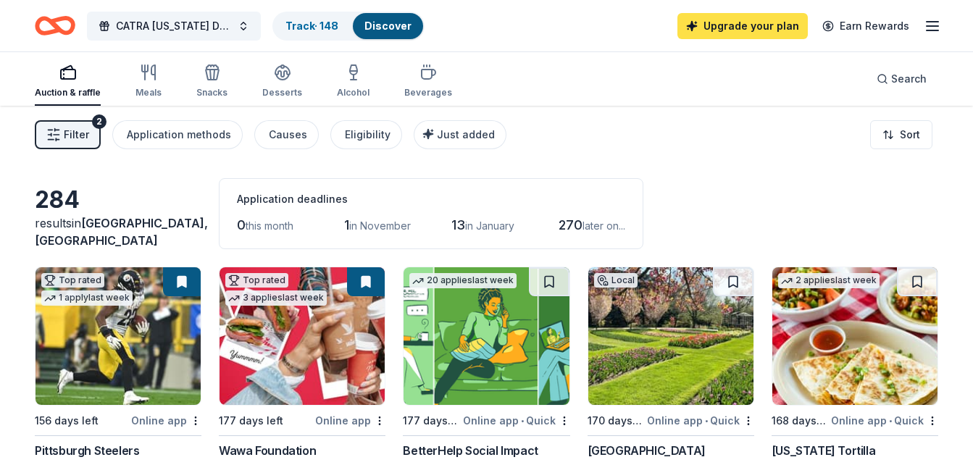
click at [749, 26] on link "Upgrade your plan" at bounding box center [743, 26] width 130 height 26
click at [81, 135] on span "Filter" at bounding box center [76, 134] width 25 height 17
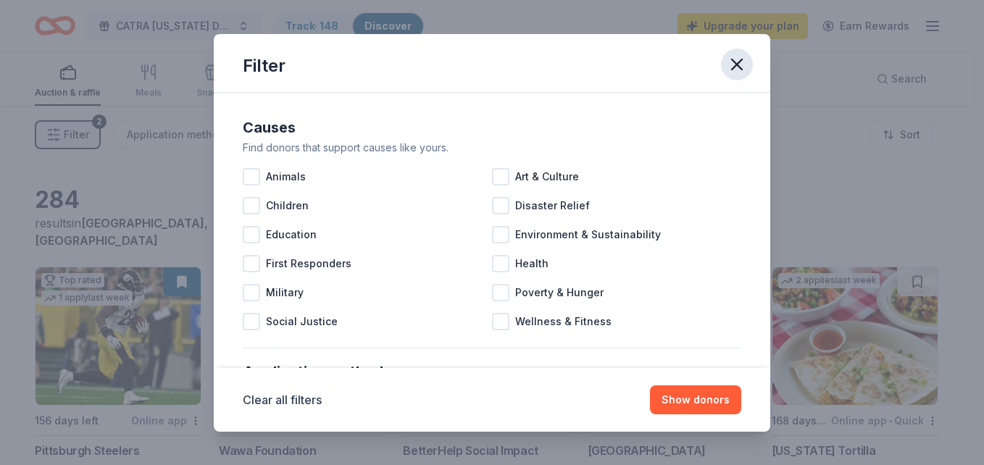
click at [738, 62] on icon "button" at bounding box center [737, 64] width 10 height 10
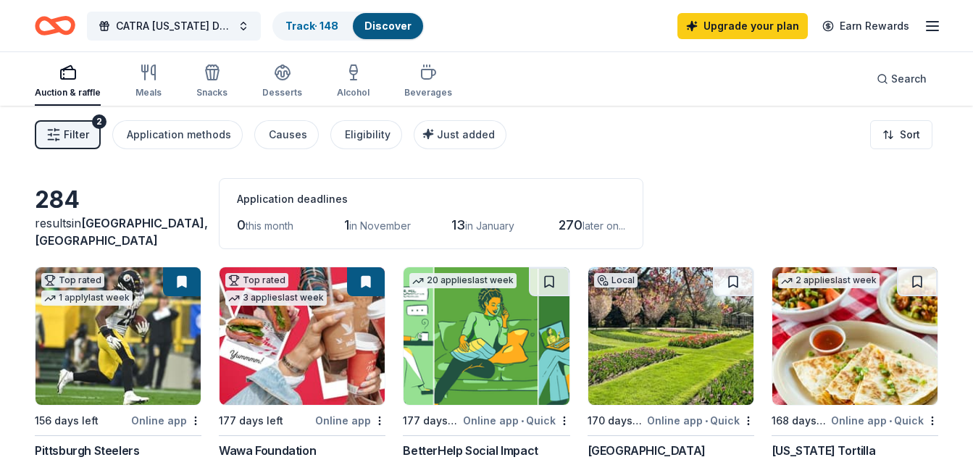
click at [928, 24] on icon "button" at bounding box center [932, 25] width 17 height 17
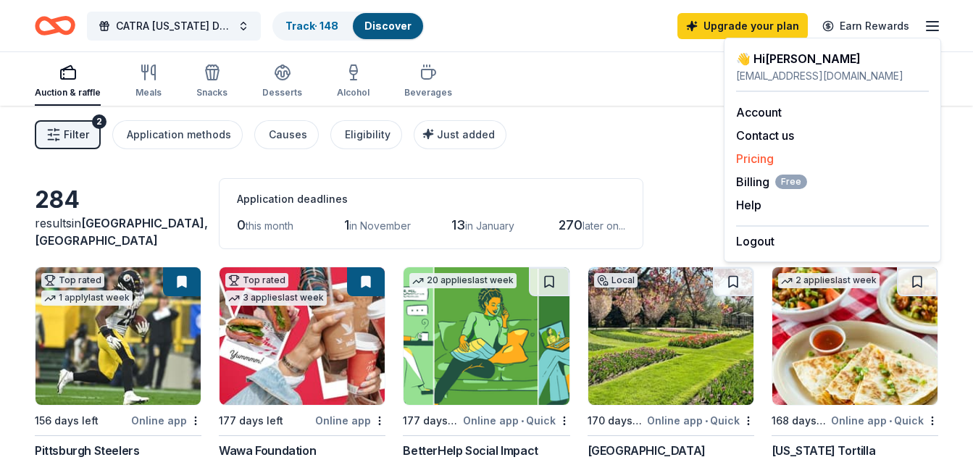
click at [759, 161] on link "Pricing" at bounding box center [755, 158] width 38 height 14
click at [758, 159] on link "Pricing" at bounding box center [755, 158] width 38 height 14
click at [755, 183] on span "Billing Free" at bounding box center [771, 181] width 71 height 17
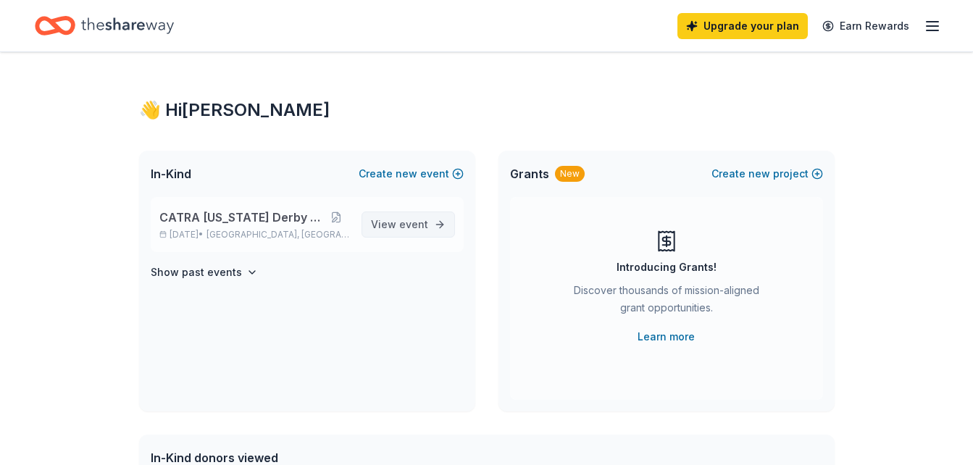
click at [403, 223] on span "event" at bounding box center [413, 224] width 29 height 12
